Goal: Information Seeking & Learning: Learn about a topic

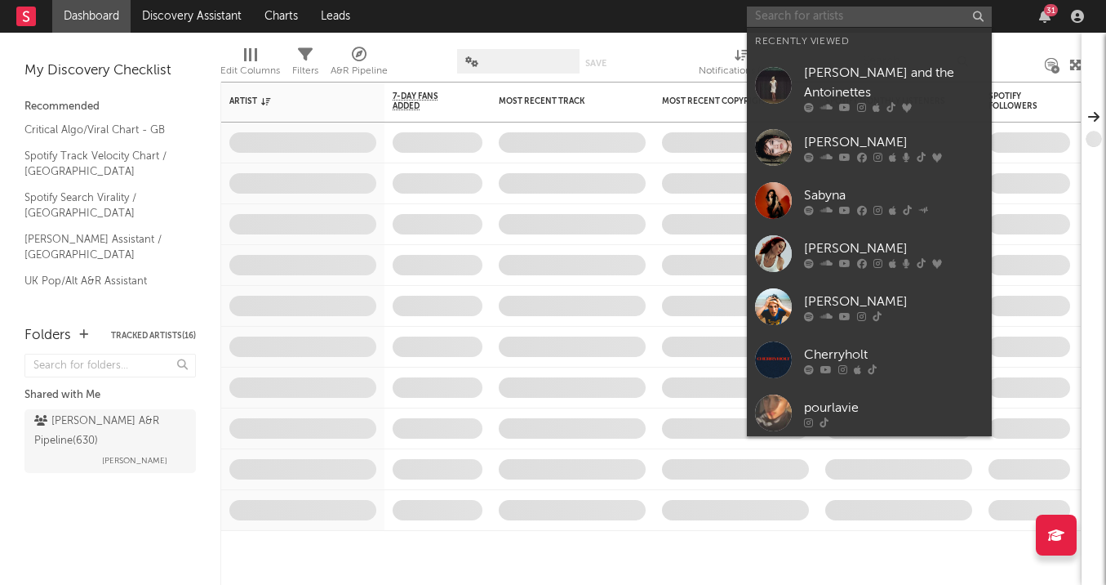
click at [851, 11] on input "text" at bounding box center [869, 17] width 245 height 20
type input "d"
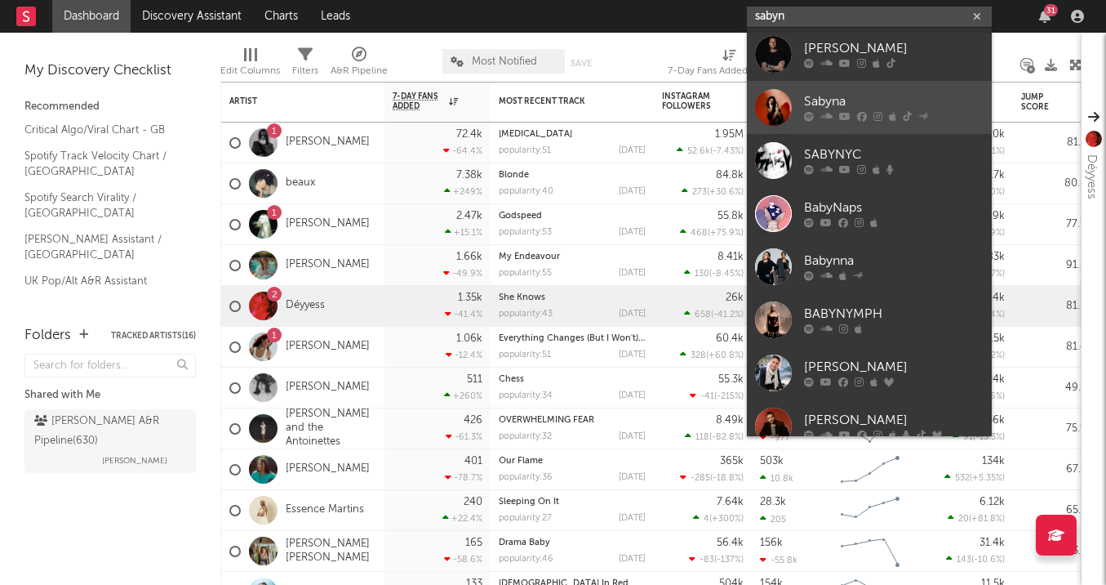
type input "sabyn"
click at [862, 98] on div "Sabyna" at bounding box center [894, 102] width 180 height 20
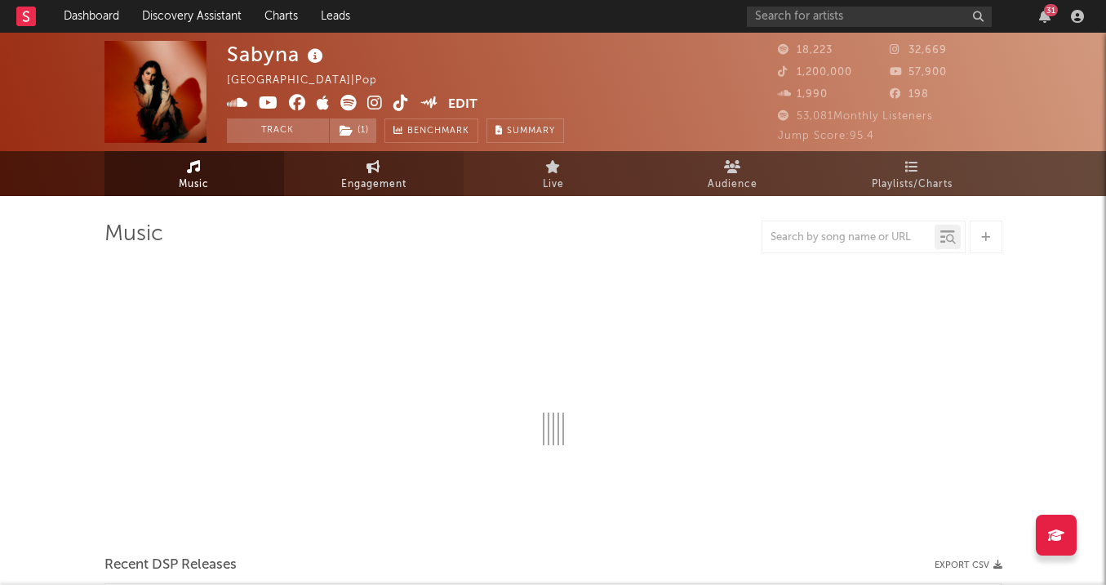
select select "6m"
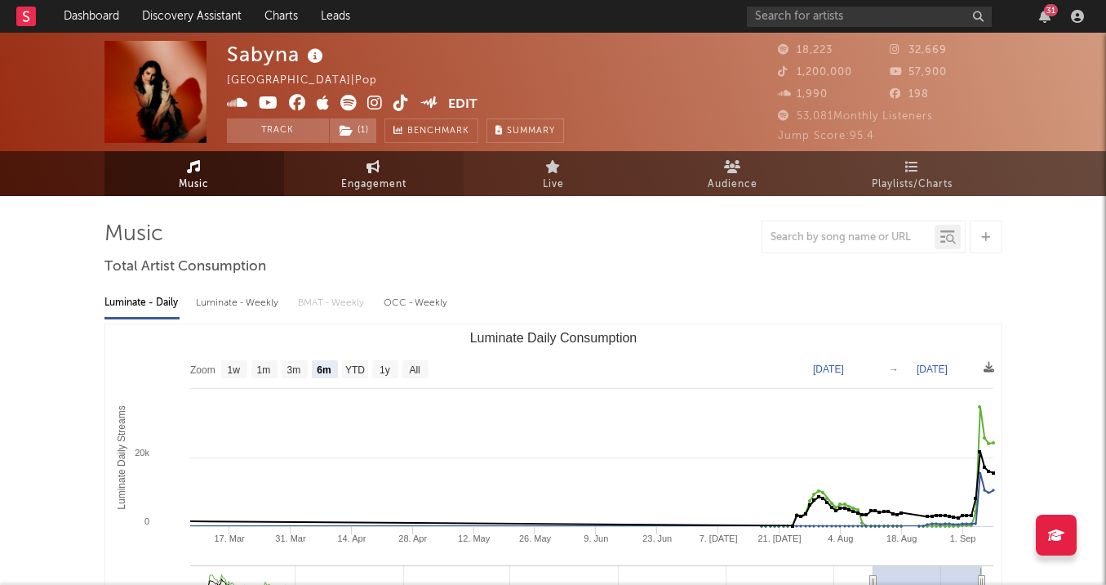
click at [403, 185] on span "Engagement" at bounding box center [373, 185] width 65 height 20
select select "1w"
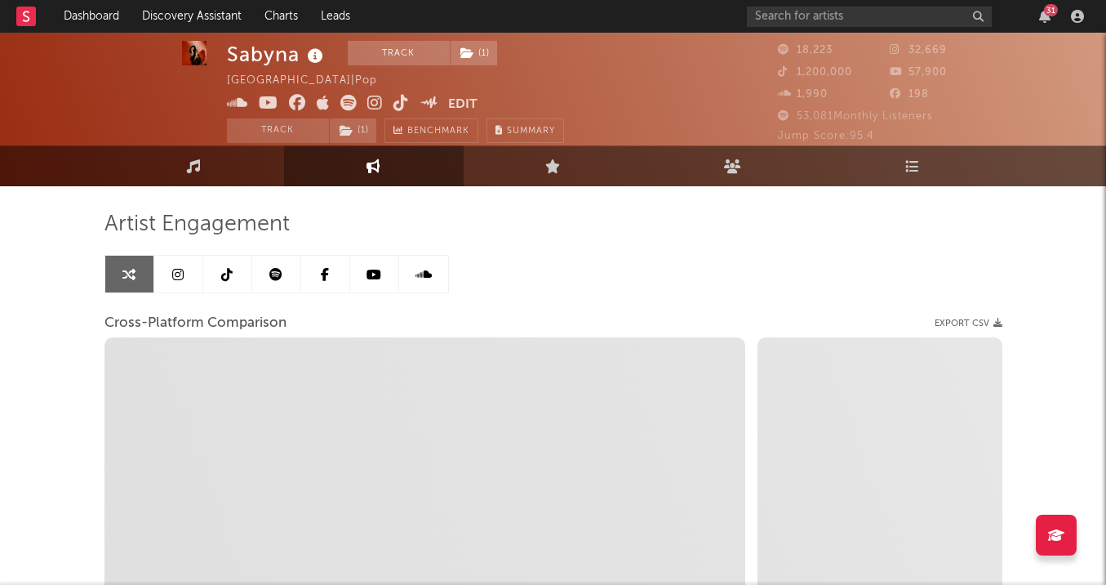
scroll to position [11, 0]
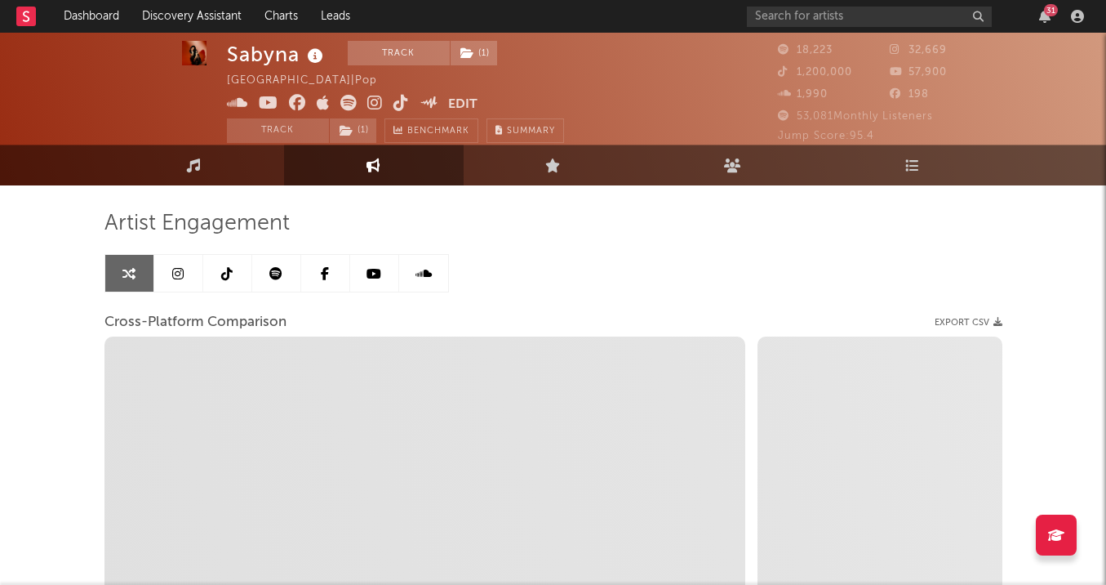
click at [234, 144] on div at bounding box center [553, 103] width 1106 height 163
click at [241, 156] on link "Music" at bounding box center [195, 165] width 180 height 41
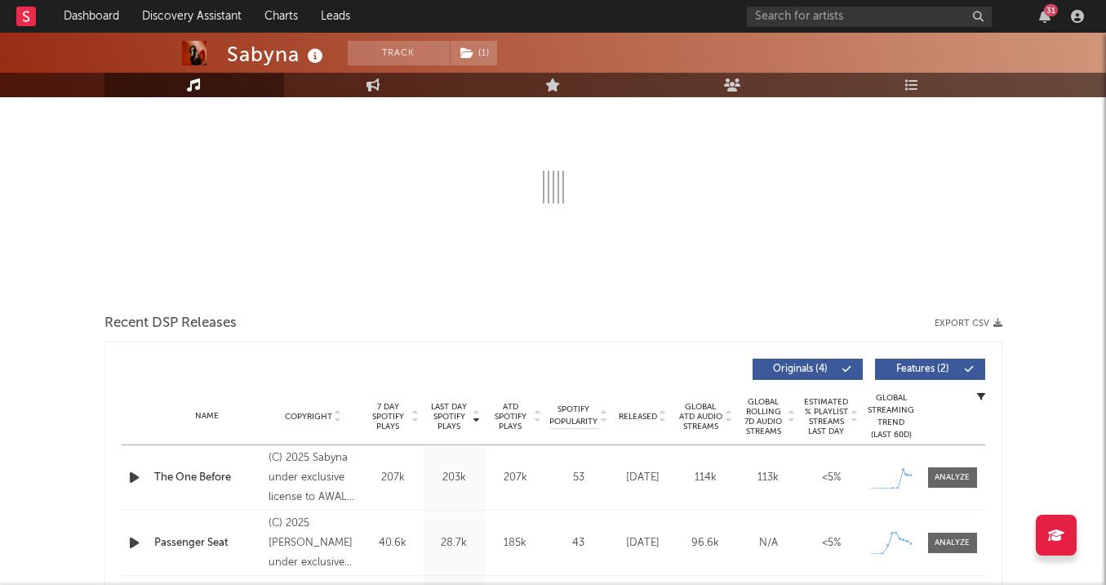
select select "6m"
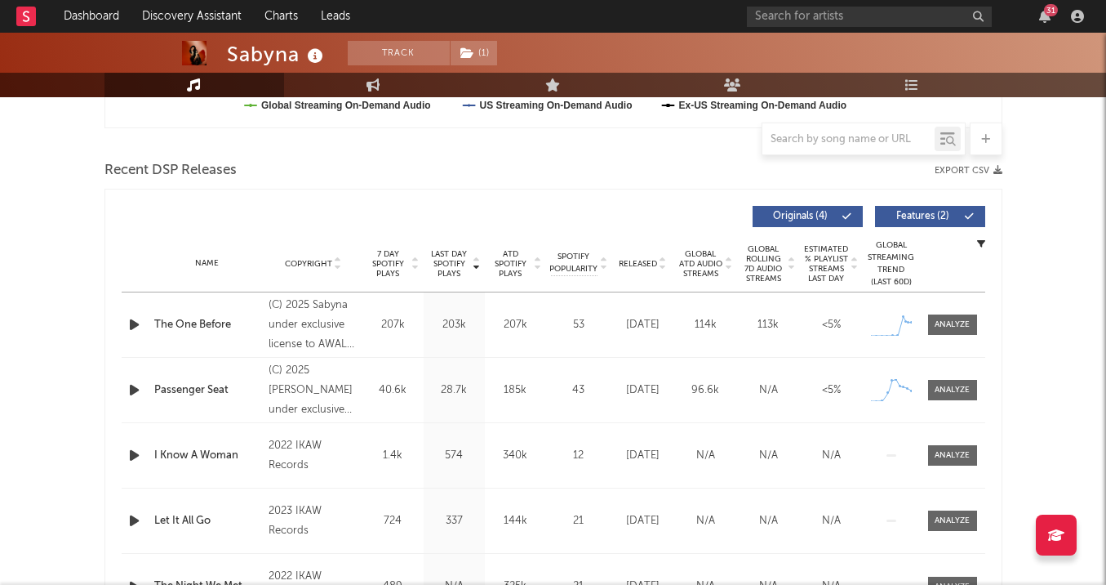
scroll to position [524, 0]
click at [948, 327] on div at bounding box center [952, 324] width 35 height 12
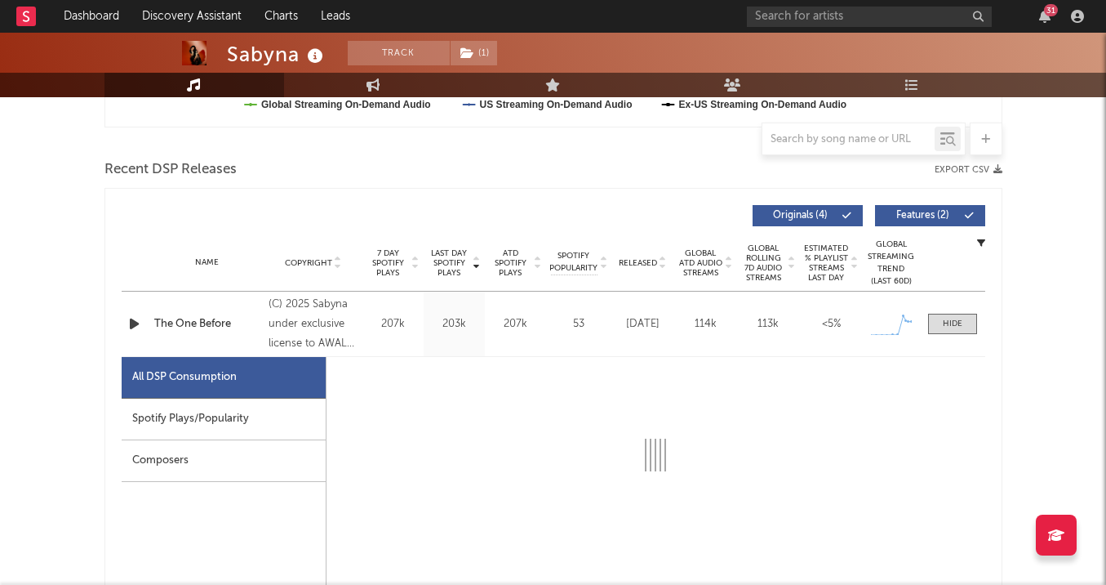
select select "1w"
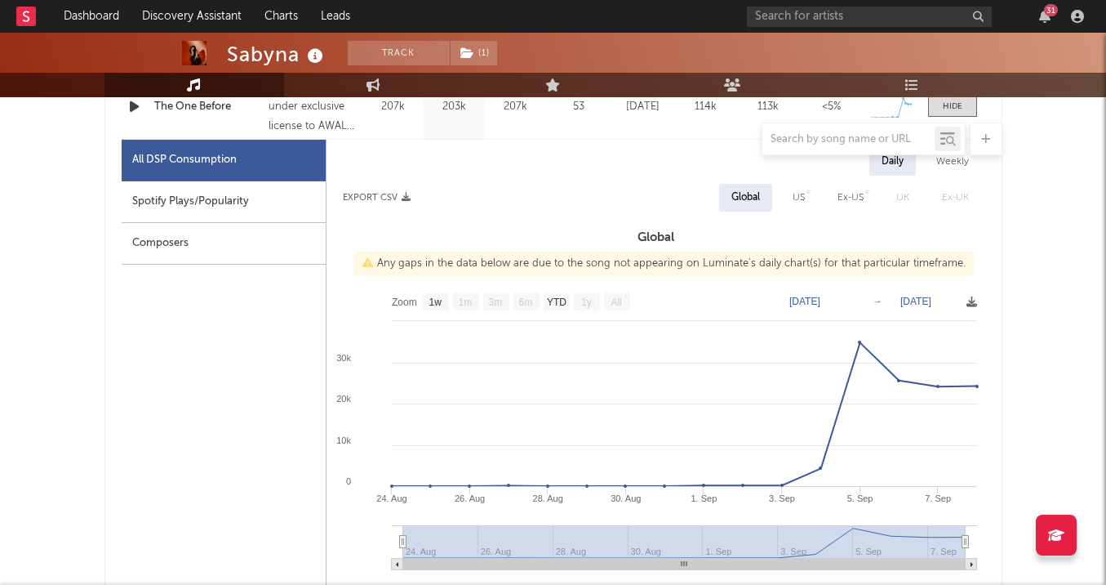
scroll to position [743, 0]
click at [310, 216] on div "Spotify Plays/Popularity" at bounding box center [224, 201] width 204 height 42
select select "1w"
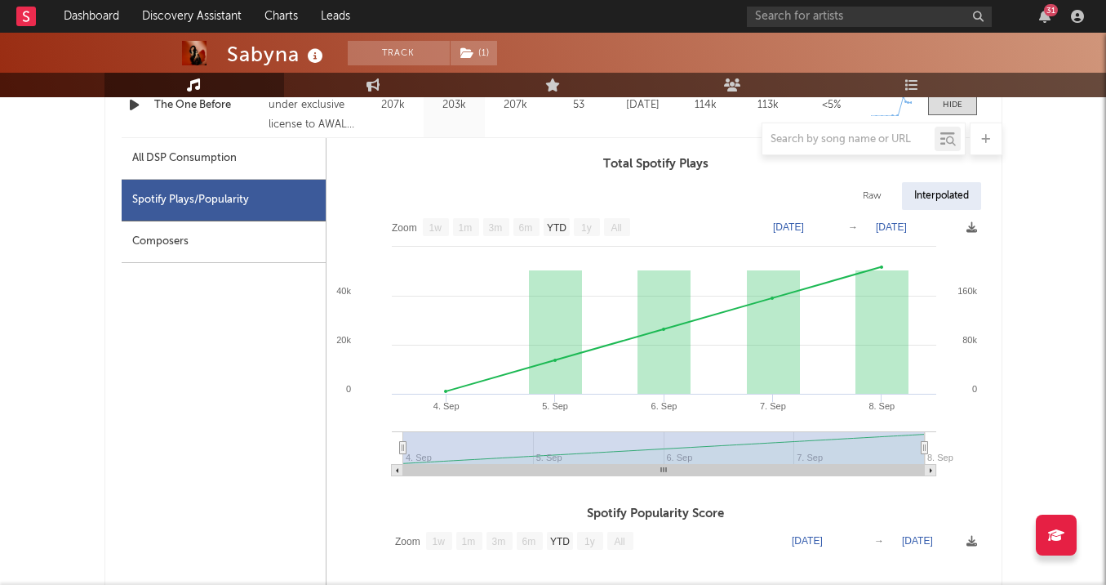
click at [309, 216] on div "Spotify Plays/Popularity" at bounding box center [224, 201] width 204 height 42
